Goal: Contribute content

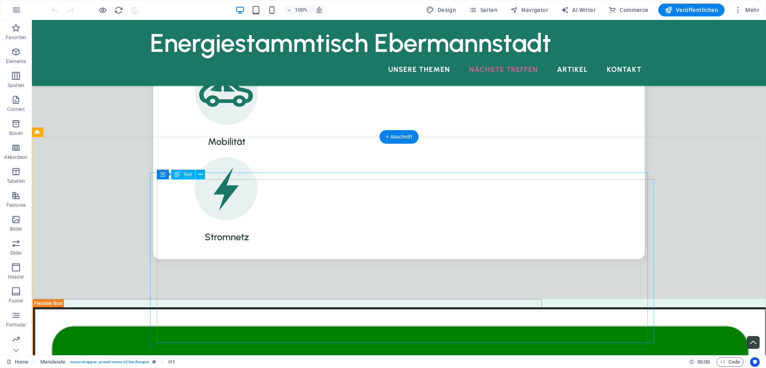
scroll to position [682, 0]
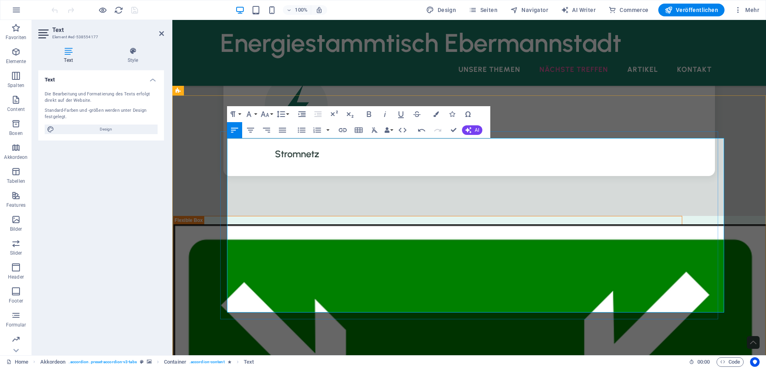
drag, startPoint x: 410, startPoint y: 280, endPoint x: 477, endPoint y: 280, distance: 67.0
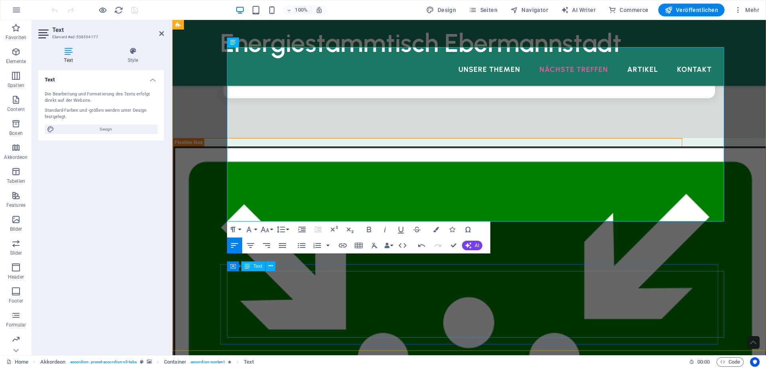
scroll to position [773, 0]
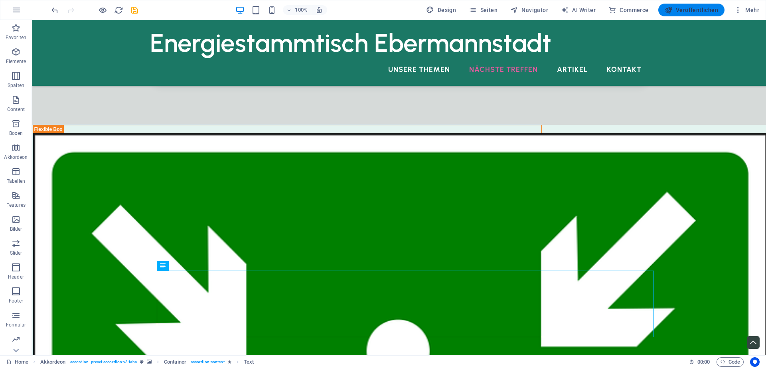
click at [698, 8] on span "Veröffentlichen" at bounding box center [691, 10] width 53 height 8
